Goal: Task Accomplishment & Management: Use online tool/utility

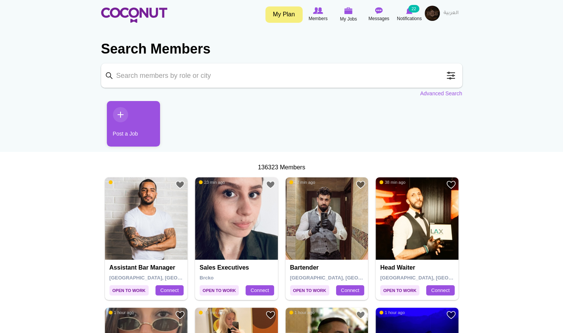
click at [453, 78] on span at bounding box center [450, 75] width 15 height 15
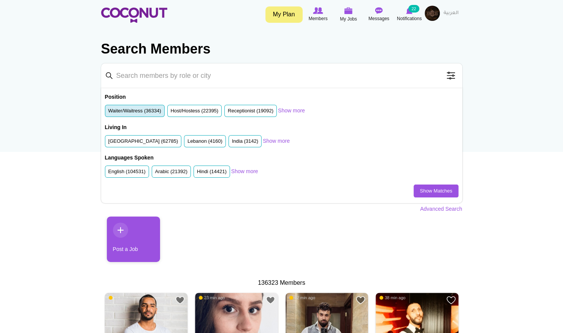
click at [150, 112] on label "Waiter/Waitress (36334)" at bounding box center [134, 111] width 53 height 7
click at [108, 112] on input "Waiter/Waitress (36334)" at bounding box center [108, 112] width 0 height 0
click at [145, 138] on label "United Arab Emirates (62785)" at bounding box center [143, 141] width 70 height 7
click at [108, 143] on input "United Arab Emirates (62785)" at bounding box center [108, 143] width 0 height 0
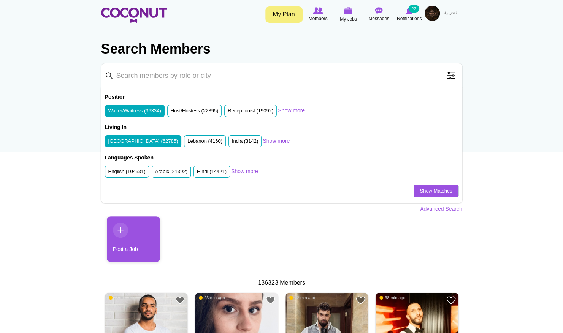
click at [416, 191] on link "Show Matches" at bounding box center [435, 191] width 44 height 13
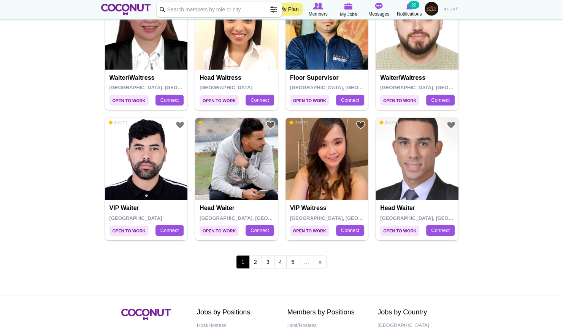
scroll to position [1253, 0]
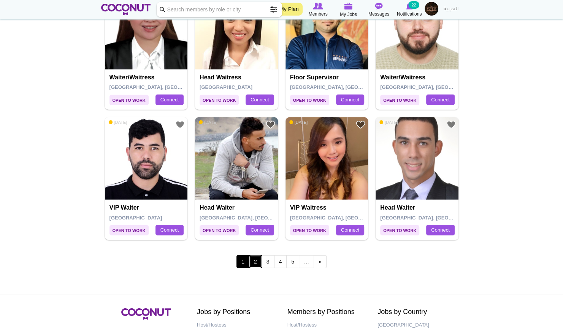
click at [259, 255] on link "2" at bounding box center [255, 261] width 13 height 13
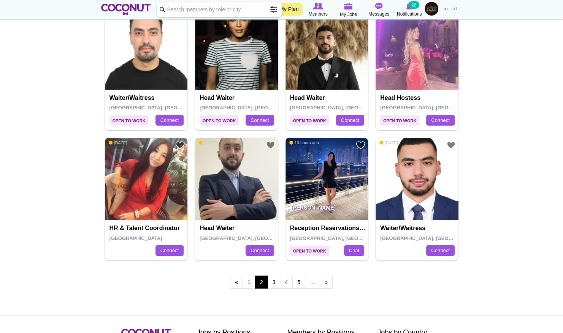
scroll to position [1233, 0]
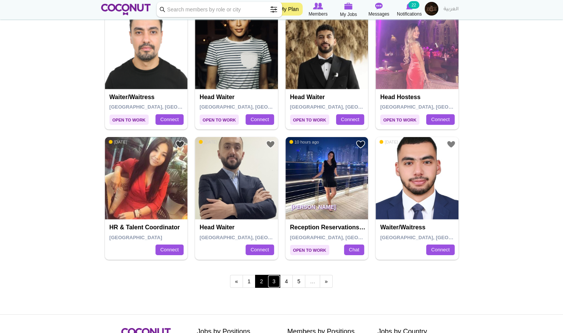
click at [275, 278] on link "3" at bounding box center [273, 281] width 13 height 13
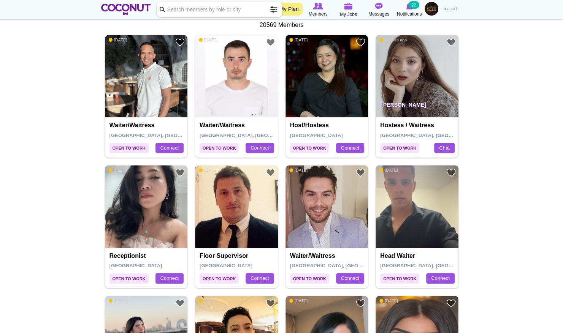
scroll to position [160, 0]
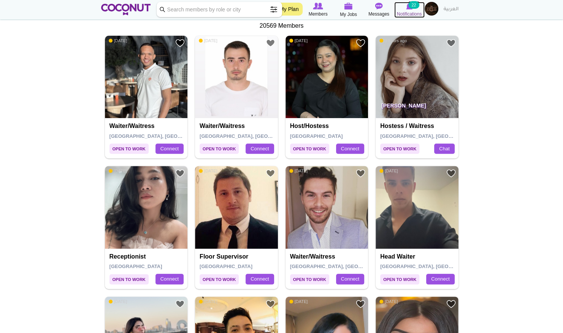
click at [414, 8] on small "22" at bounding box center [413, 5] width 11 height 8
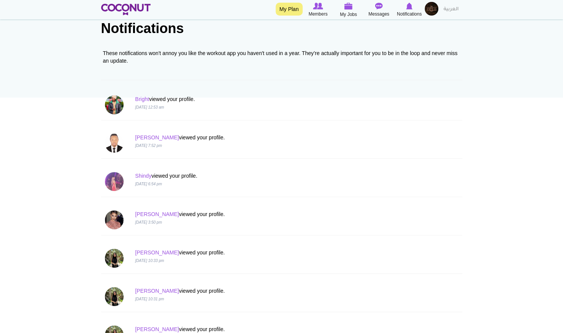
scroll to position [55, 0]
click at [142, 174] on link "Shindy" at bounding box center [143, 175] width 16 height 6
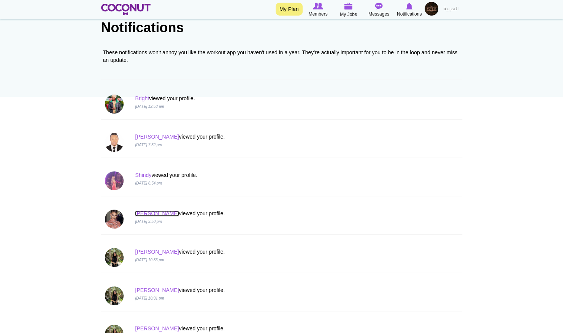
click at [147, 211] on link "Yomaira" at bounding box center [157, 213] width 44 height 6
click at [143, 252] on link "[PERSON_NAME]" at bounding box center [157, 252] width 44 height 6
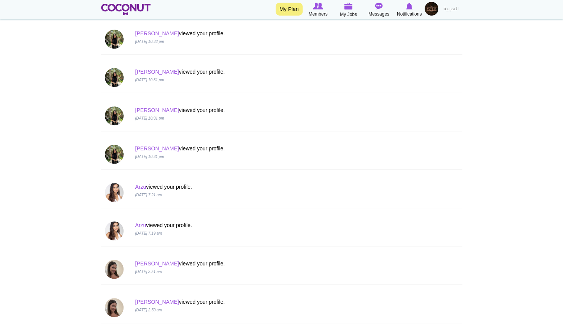
scroll to position [277, 0]
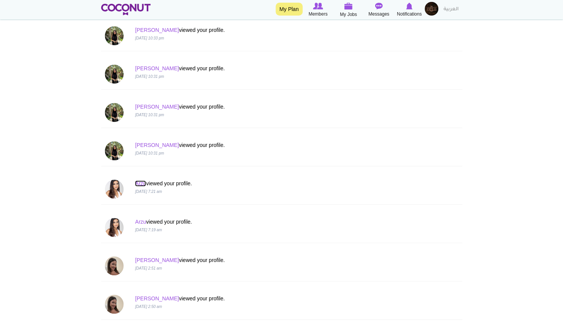
click at [138, 182] on link "Arzu" at bounding box center [140, 183] width 11 height 6
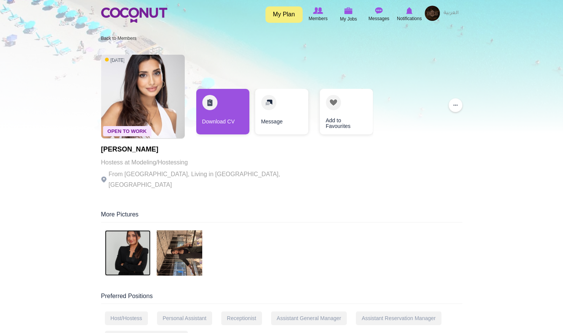
click at [135, 239] on img at bounding box center [128, 253] width 46 height 46
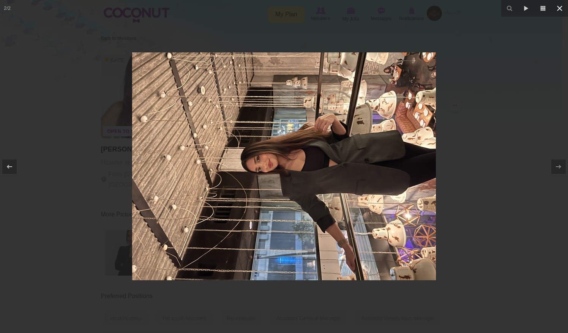
click at [562, 5] on icon at bounding box center [559, 8] width 9 height 9
